Goal: Navigation & Orientation: Find specific page/section

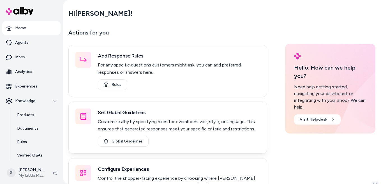
click at [201, 140] on div "Global Guidelines" at bounding box center [179, 141] width 162 height 11
click at [274, 17] on div "Hi [PERSON_NAME] !" at bounding box center [221, 14] width 307 height 16
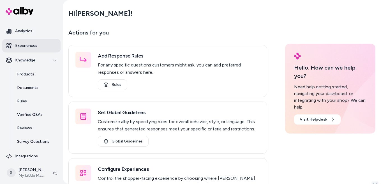
scroll to position [43, 0]
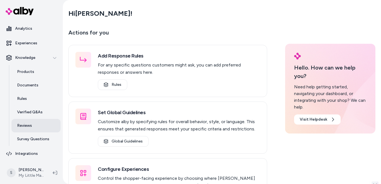
click at [30, 129] on link "Reviews" at bounding box center [35, 125] width 49 height 13
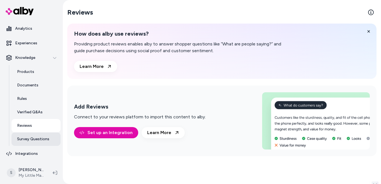
click at [33, 139] on p "Survey Questions" at bounding box center [33, 139] width 32 height 6
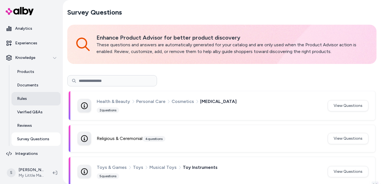
click at [36, 94] on link "Rules" at bounding box center [35, 98] width 49 height 13
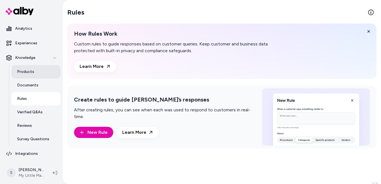
click at [33, 71] on link "Products" at bounding box center [35, 71] width 49 height 13
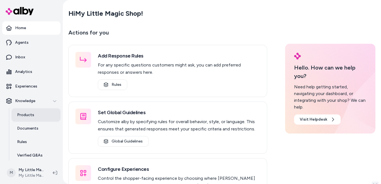
click at [29, 114] on p "Products" at bounding box center [25, 115] width 17 height 6
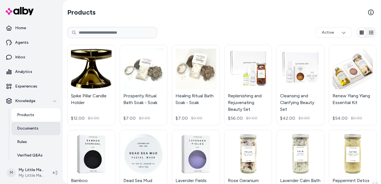
click at [33, 128] on p "Documents" at bounding box center [27, 128] width 21 height 6
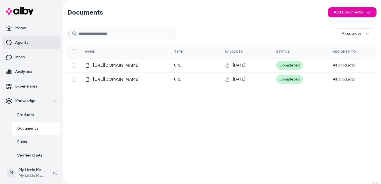
click at [28, 42] on link "Agents" at bounding box center [31, 42] width 58 height 13
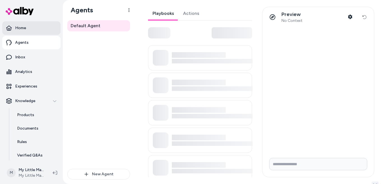
click at [25, 29] on p "Home" at bounding box center [20, 28] width 11 height 6
